Goal: Transaction & Acquisition: Purchase product/service

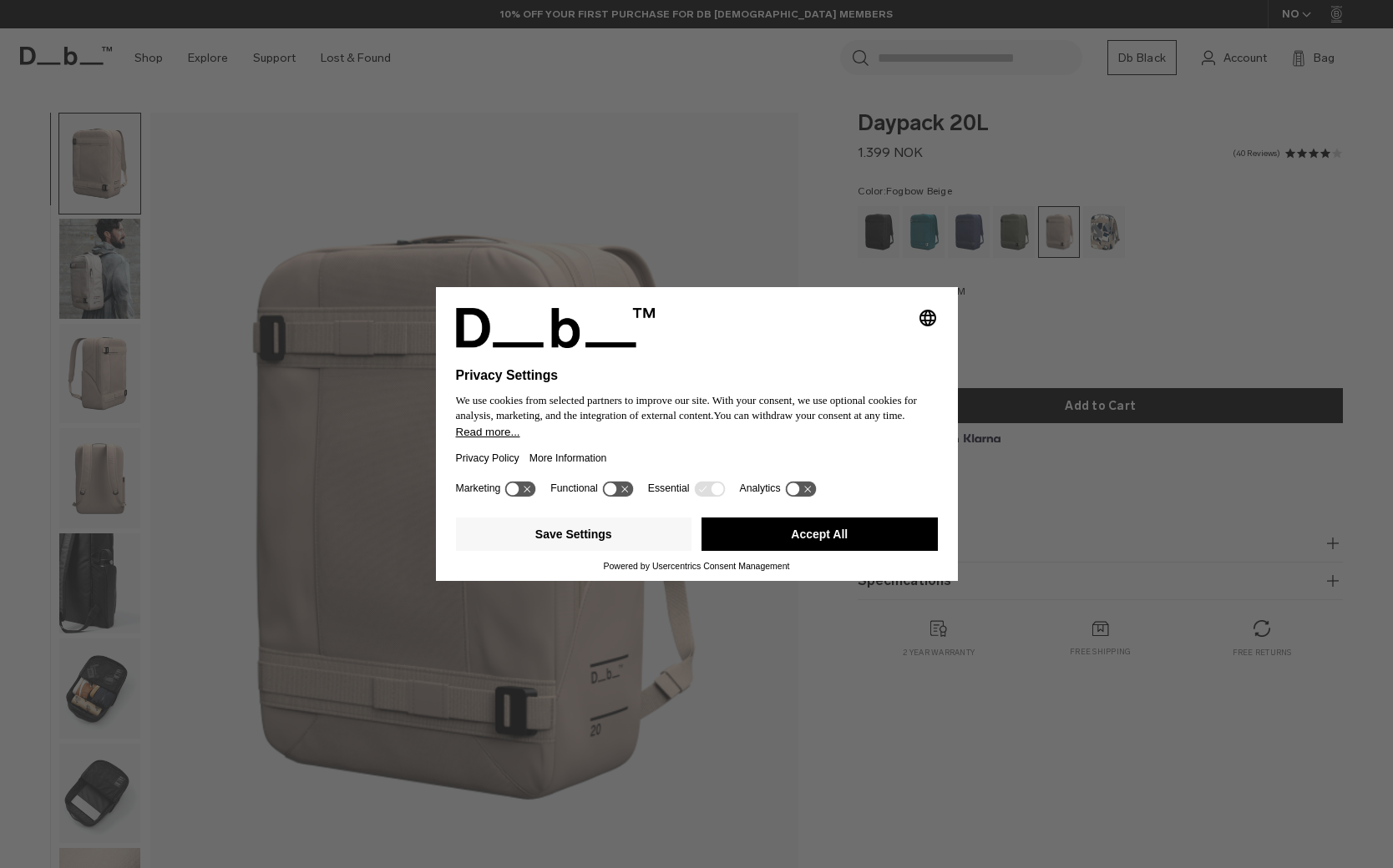
click at [801, 538] on button "Accept All" at bounding box center [819, 534] width 237 height 34
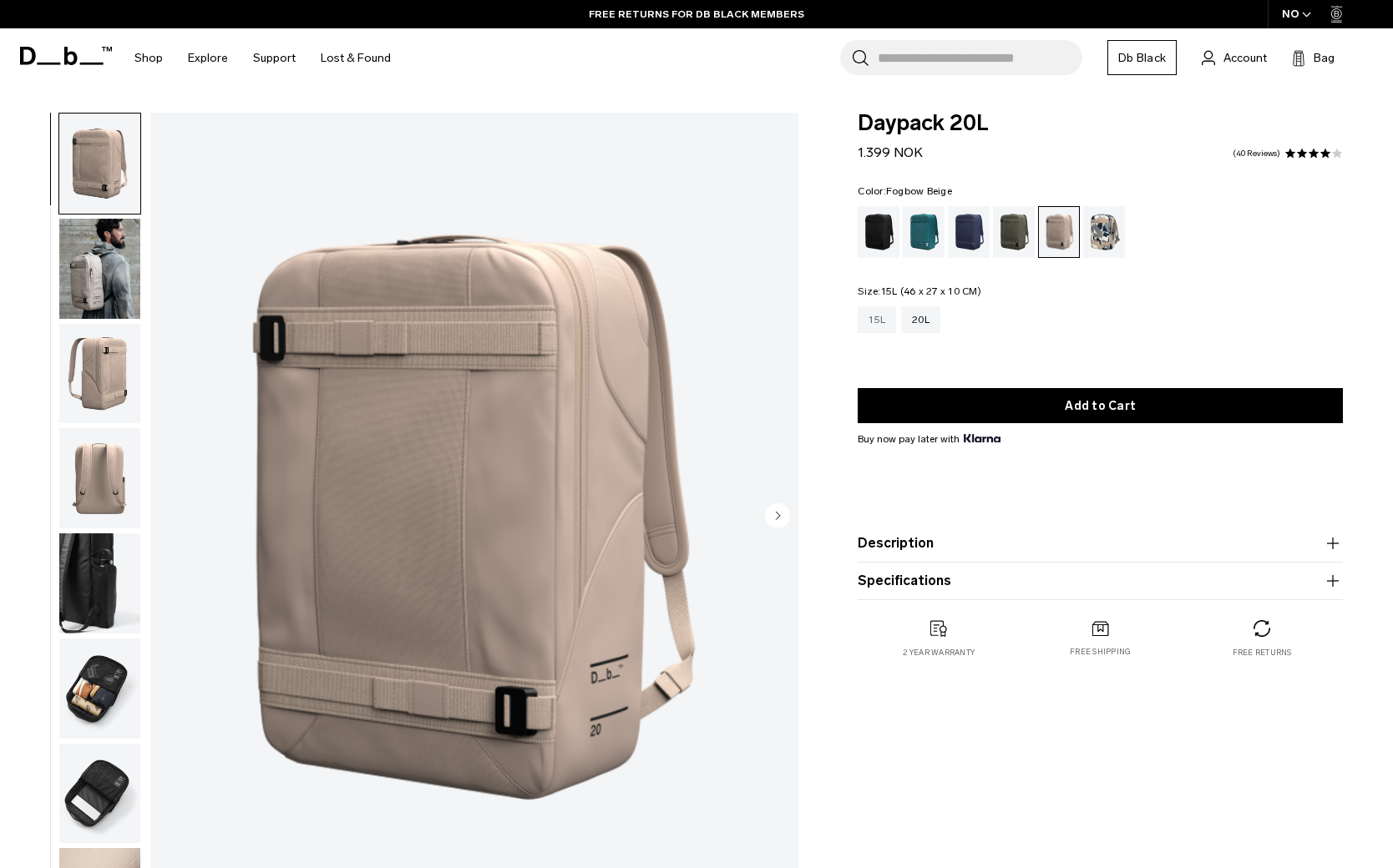
click at [882, 319] on div "15L" at bounding box center [877, 319] width 39 height 27
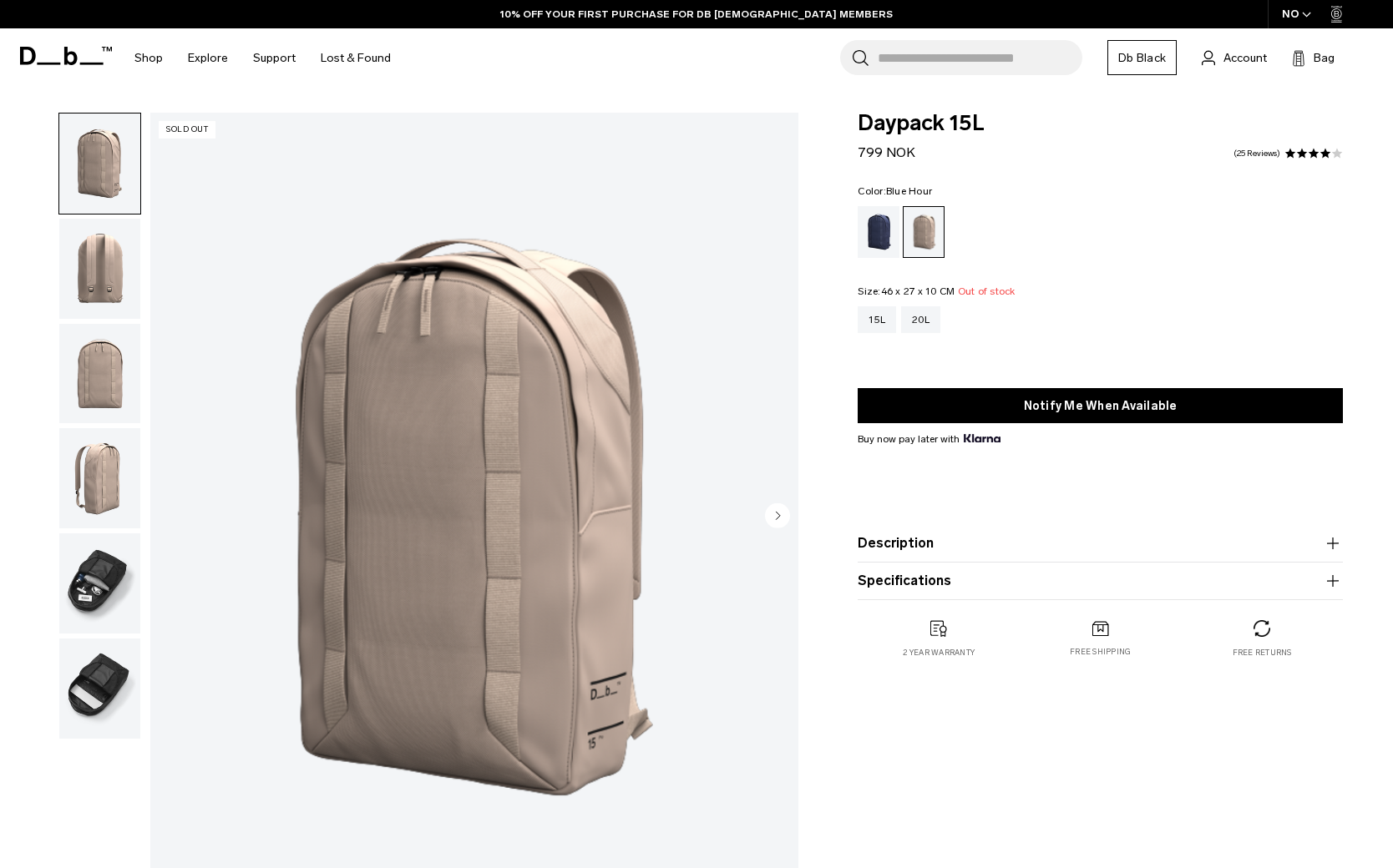
click at [882, 231] on div "Blue Hour" at bounding box center [878, 232] width 42 height 52
